Goal: Download file/media

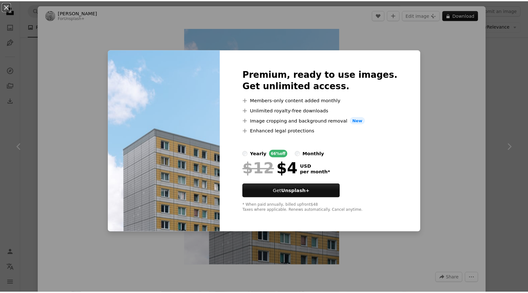
scroll to position [2126, 0]
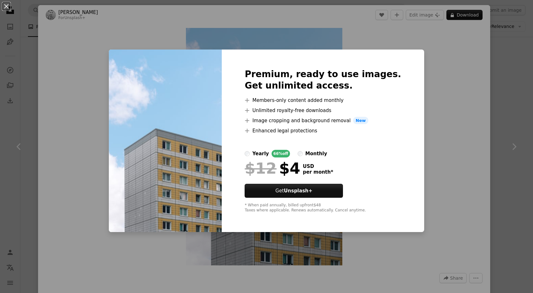
click at [429, 44] on div "An X shape Premium, ready to use images. Get unlimited access. A plus sign Memb…" at bounding box center [266, 146] width 533 height 293
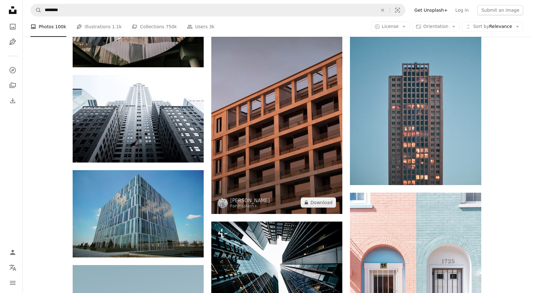
scroll to position [3364, 0]
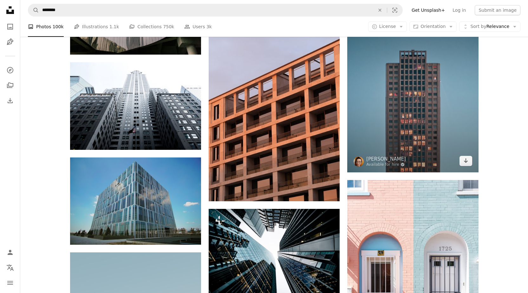
click at [414, 131] on img at bounding box center [412, 90] width 131 height 164
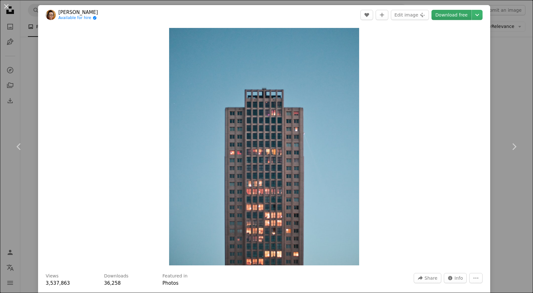
click at [455, 15] on link "Download free" at bounding box center [452, 15] width 40 height 10
